Goal: Transaction & Acquisition: Obtain resource

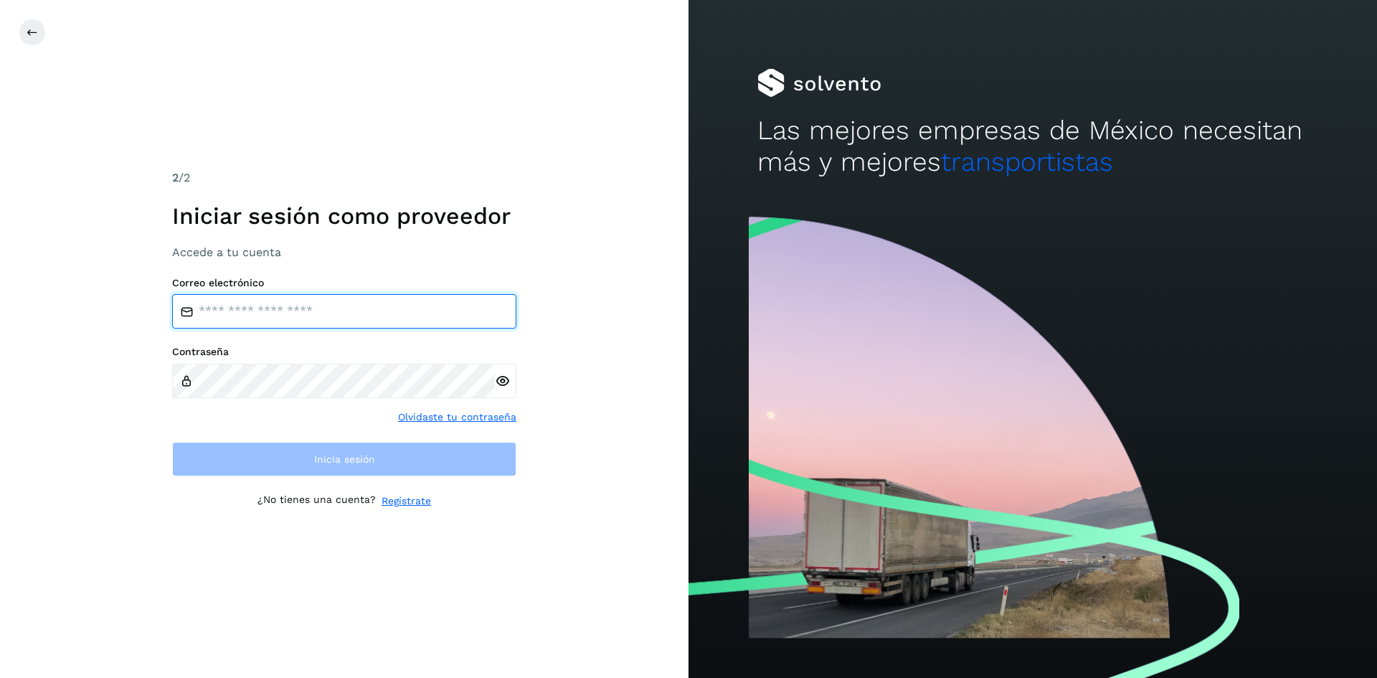
type input "**********"
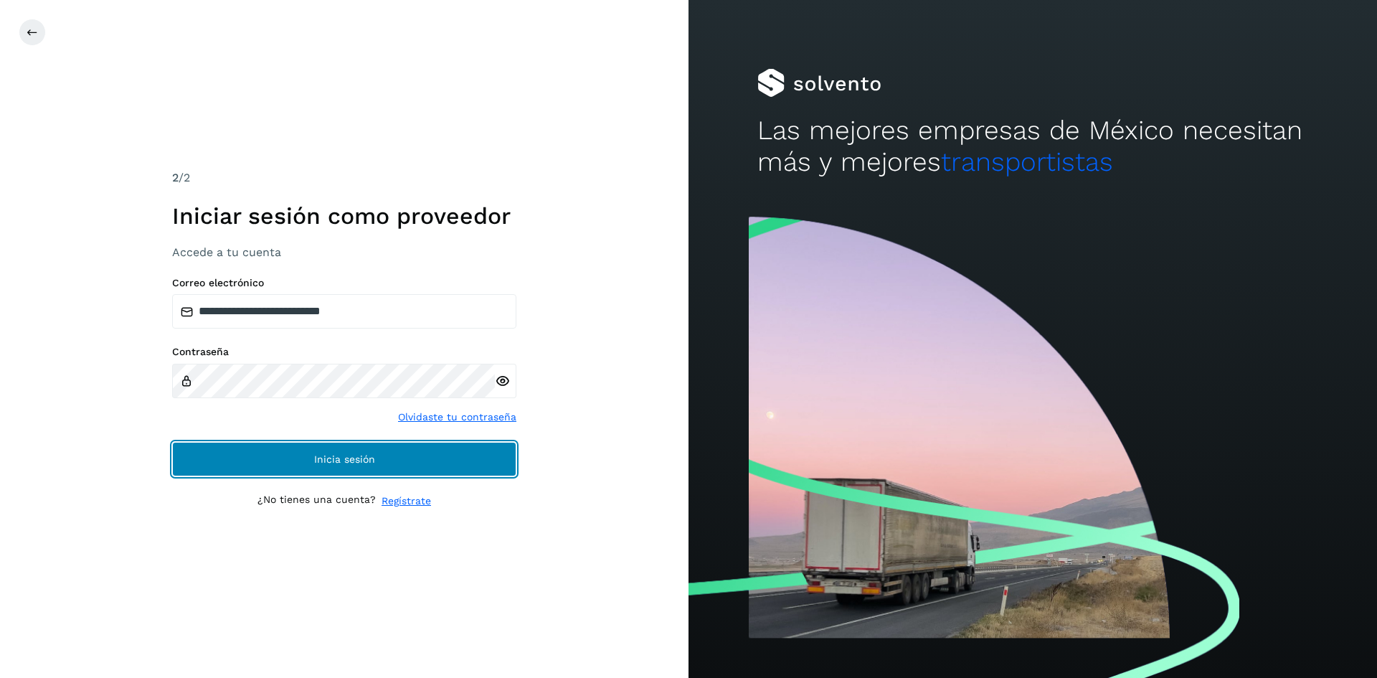
click at [361, 462] on span "Inicia sesión" at bounding box center [344, 459] width 61 height 10
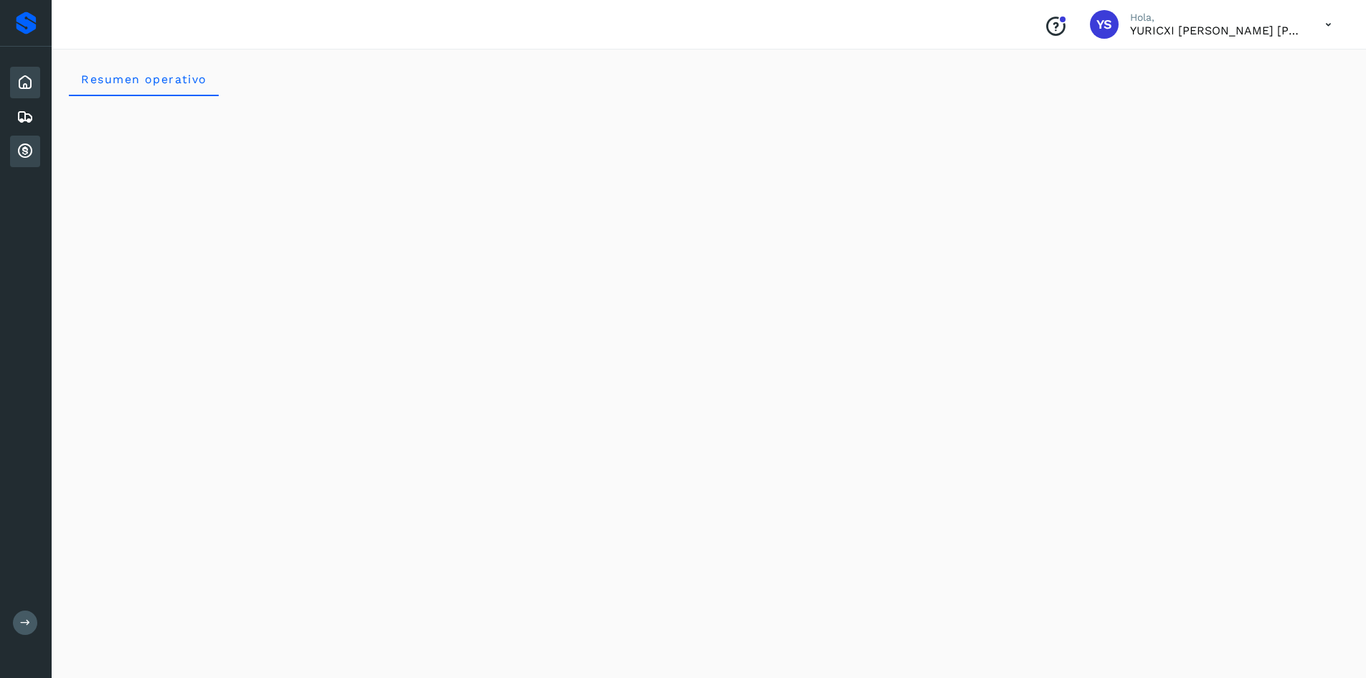
click at [32, 153] on icon at bounding box center [24, 151] width 17 height 17
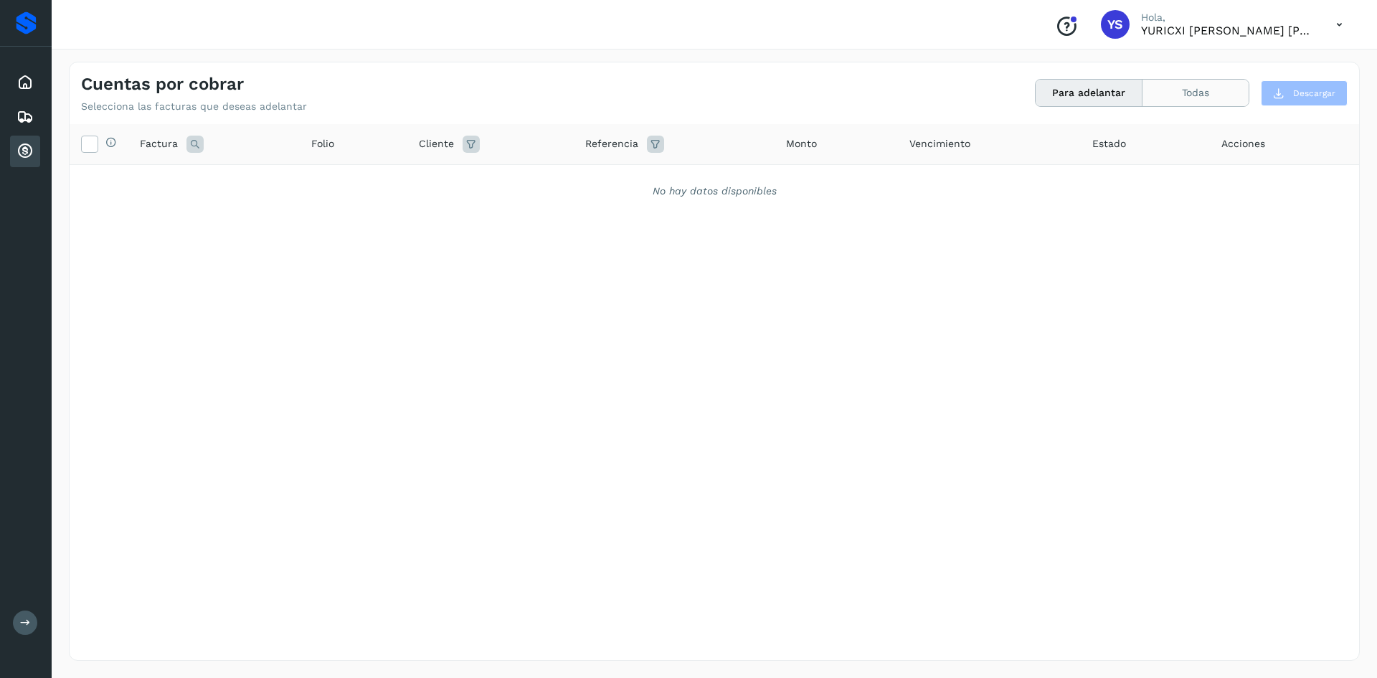
click at [1191, 106] on button "Todas" at bounding box center [1196, 93] width 106 height 27
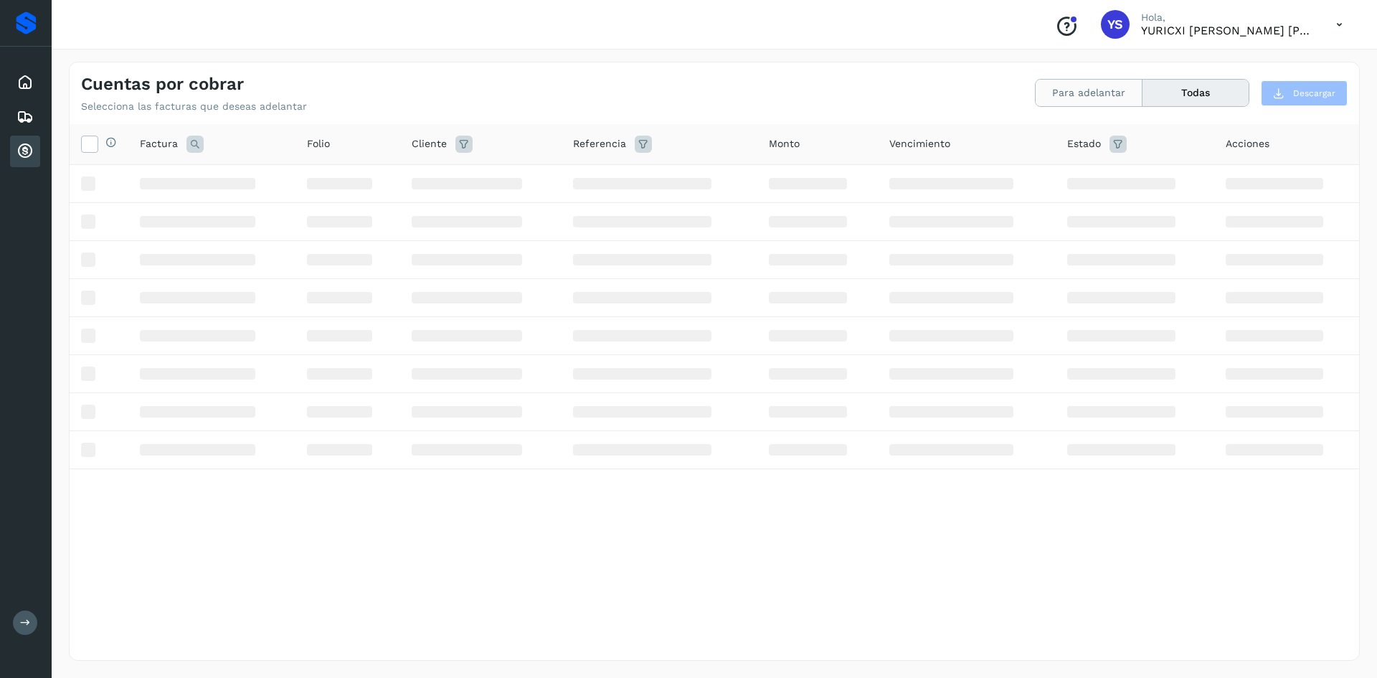
click at [1097, 89] on button "Para adelantar" at bounding box center [1089, 93] width 107 height 27
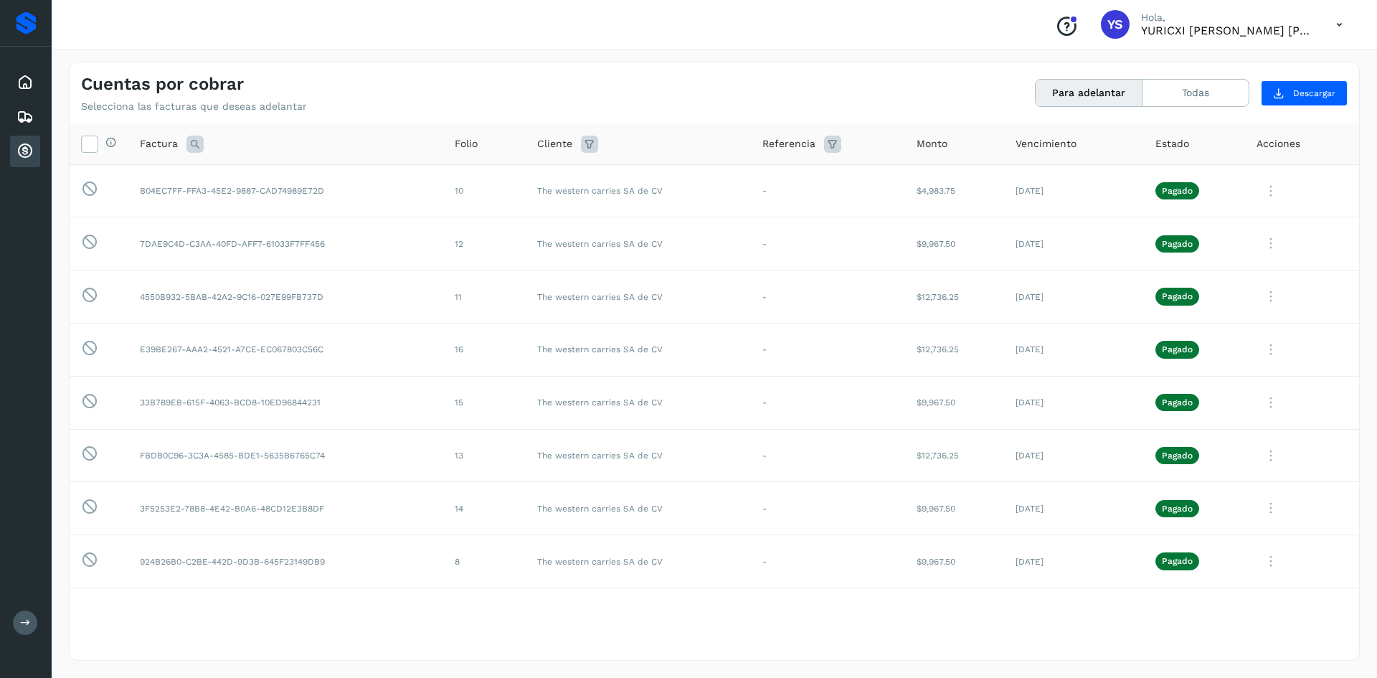
click at [1095, 94] on button "Para adelantar" at bounding box center [1089, 93] width 107 height 27
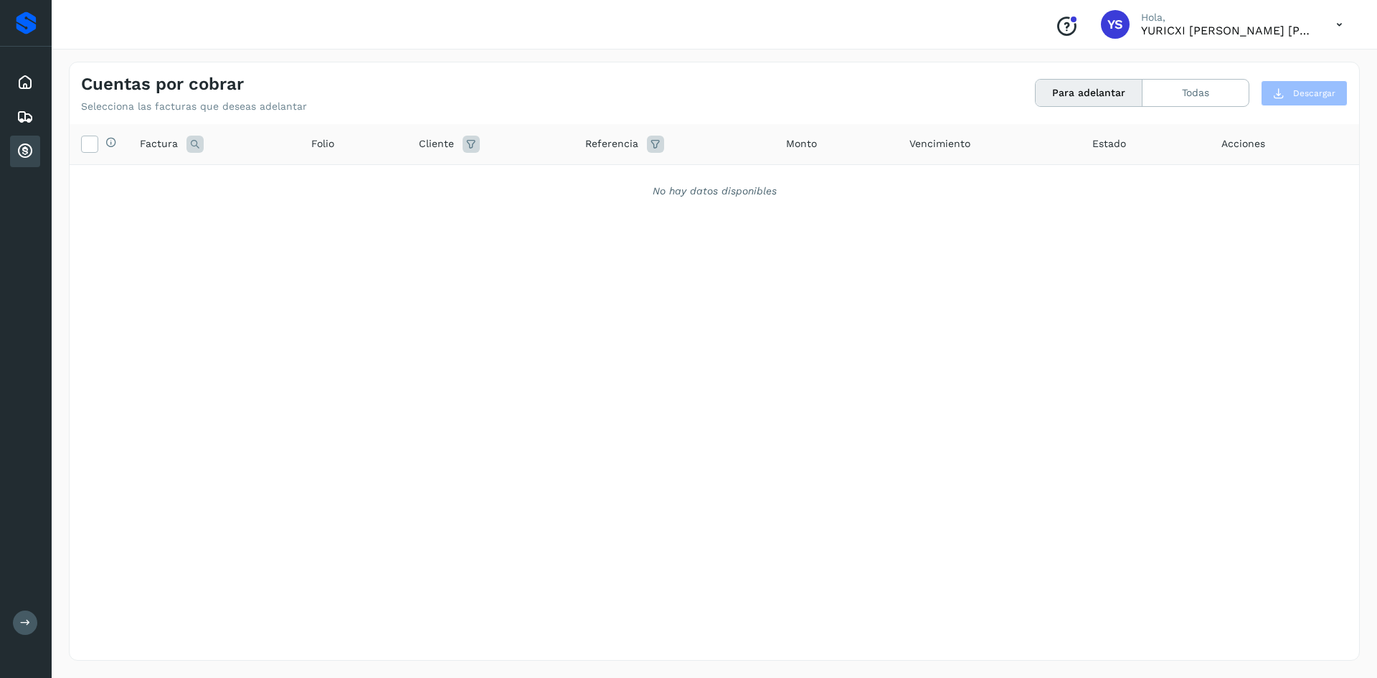
click at [334, 399] on div "Selecciona todas las facturas disponibles para adelanto Factura Folio Cliente R…" at bounding box center [715, 362] width 1290 height 477
click at [29, 115] on icon at bounding box center [24, 116] width 17 height 17
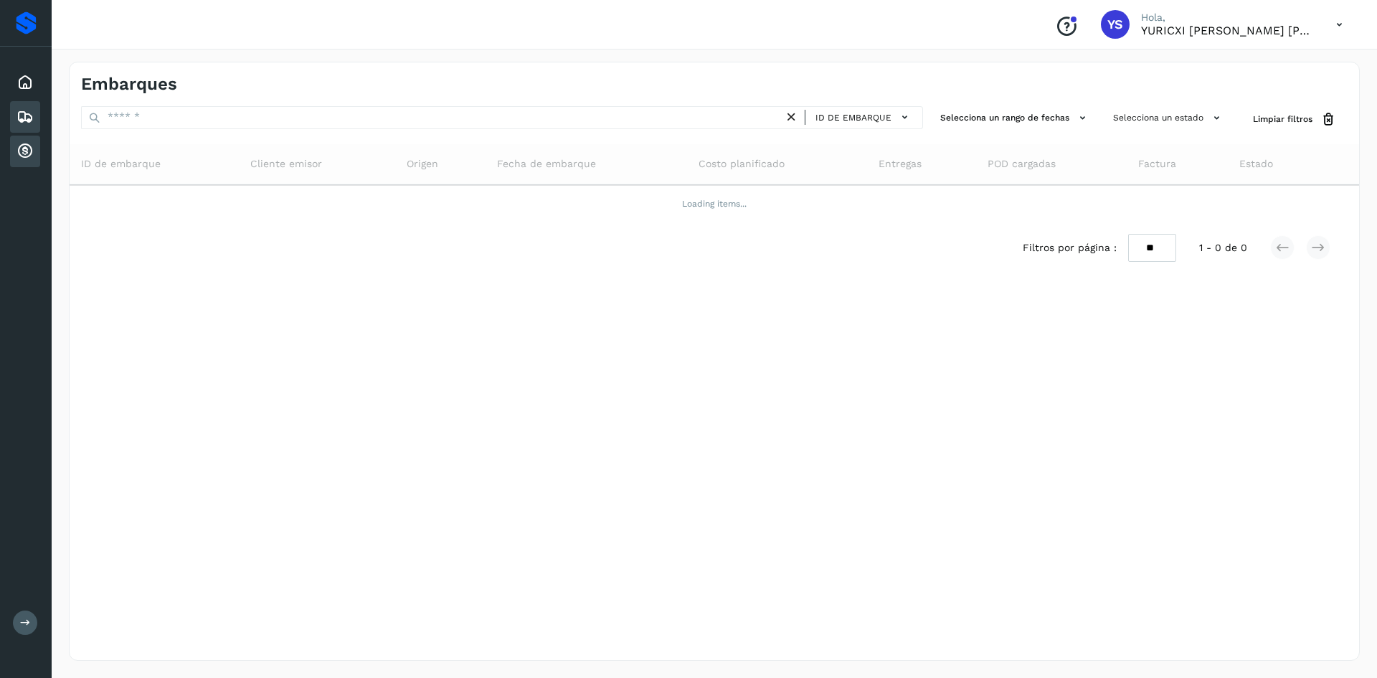
click at [29, 152] on icon at bounding box center [24, 151] width 17 height 17
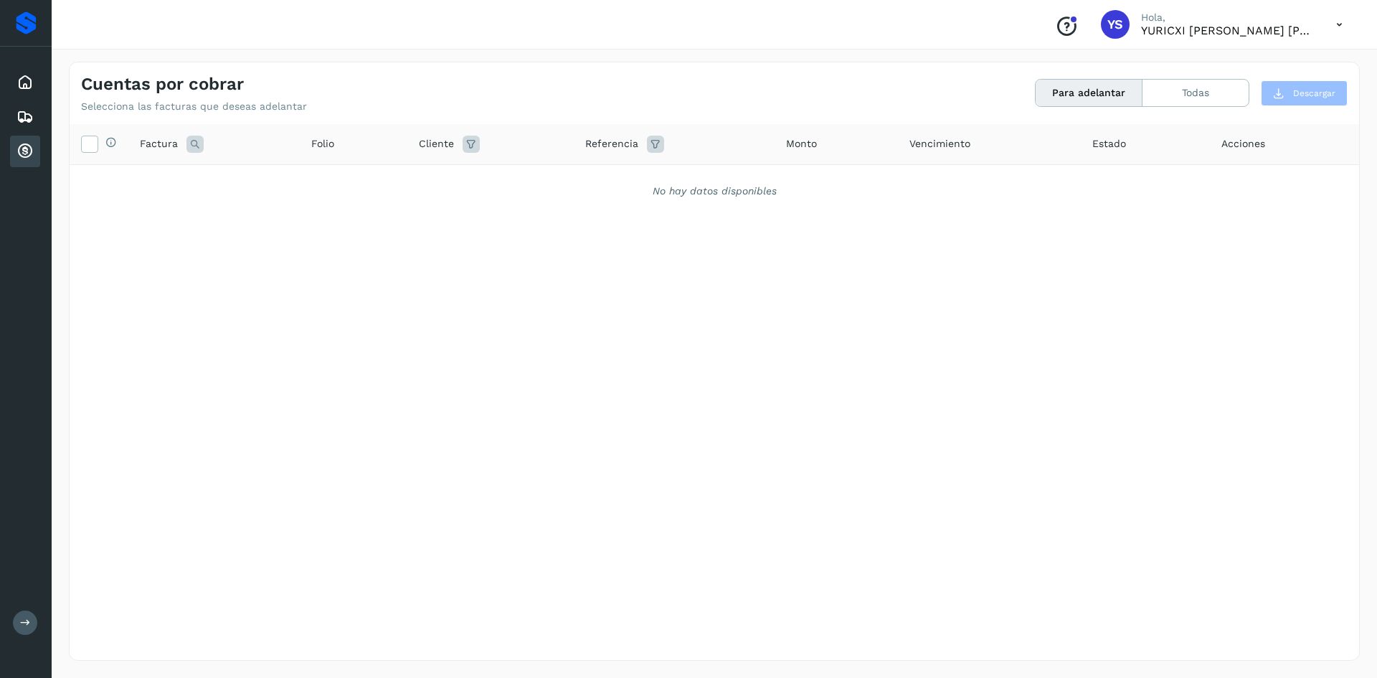
click at [672, 397] on div "Selecciona todas las facturas disponibles para adelanto Factura Folio Cliente R…" at bounding box center [715, 362] width 1290 height 477
click at [23, 82] on icon at bounding box center [24, 82] width 17 height 17
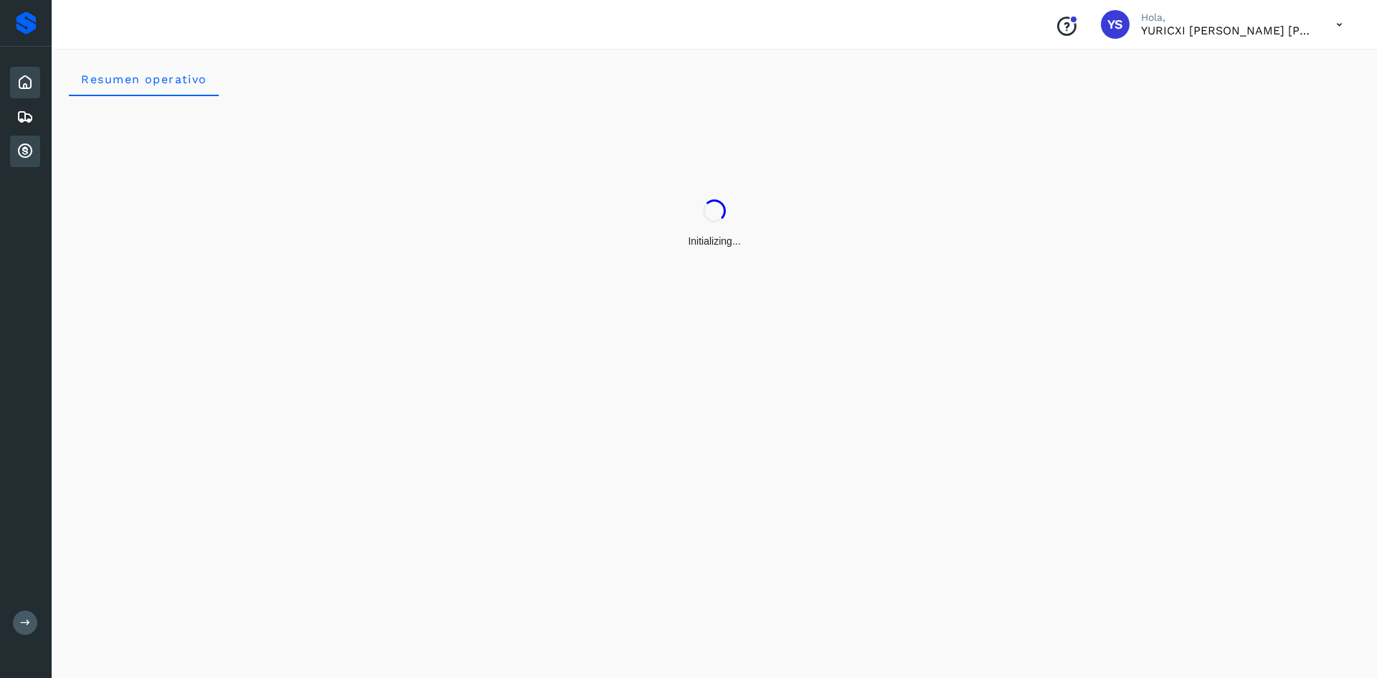
click at [29, 147] on icon at bounding box center [24, 151] width 17 height 17
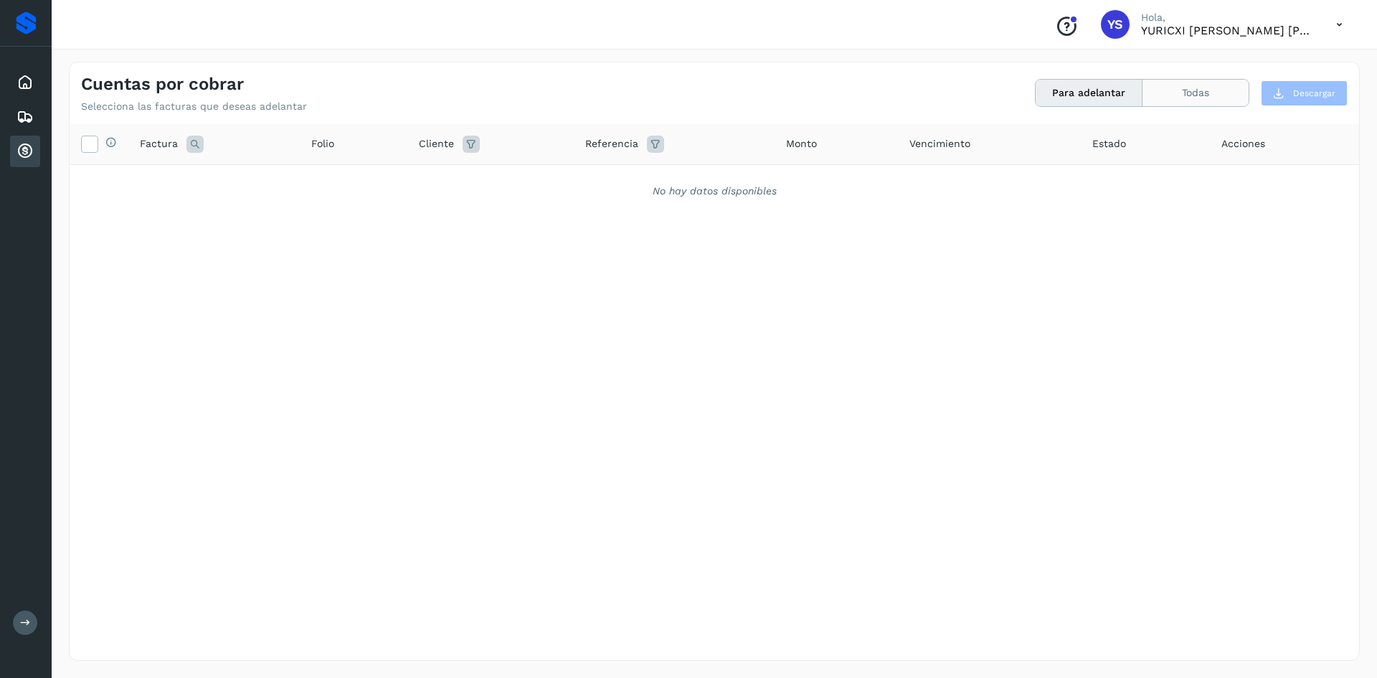
click at [1186, 105] on button "Todas" at bounding box center [1196, 93] width 106 height 27
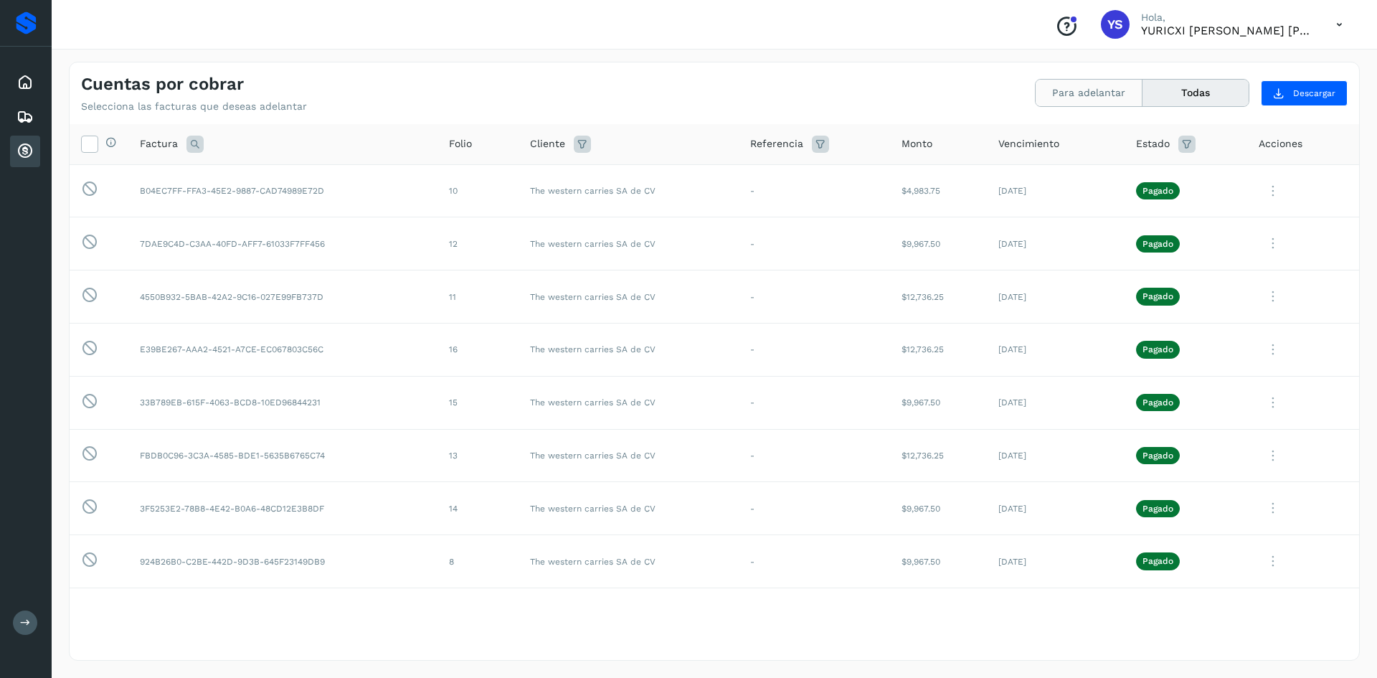
click at [1090, 93] on button "Para adelantar" at bounding box center [1089, 93] width 107 height 27
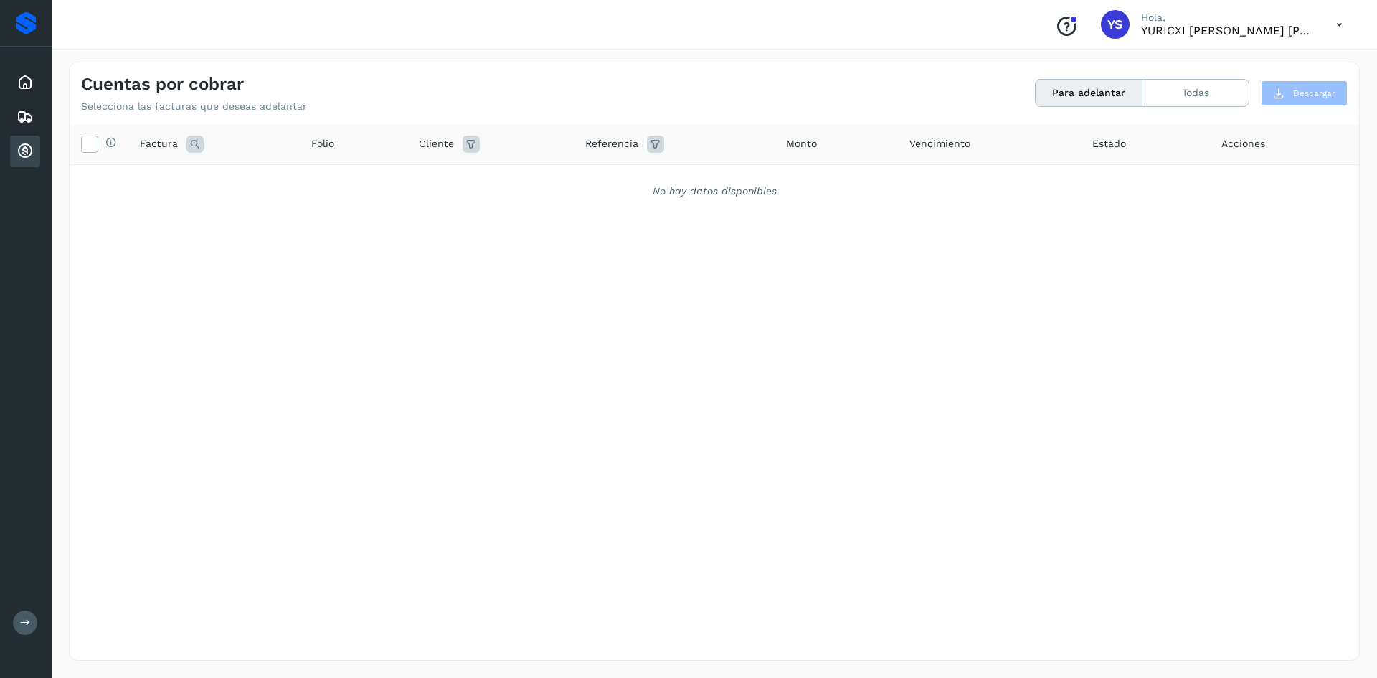
click at [356, 367] on div "Selecciona todas las facturas disponibles para adelanto Factura Folio Cliente R…" at bounding box center [715, 362] width 1290 height 477
